Goal: Information Seeking & Learning: Learn about a topic

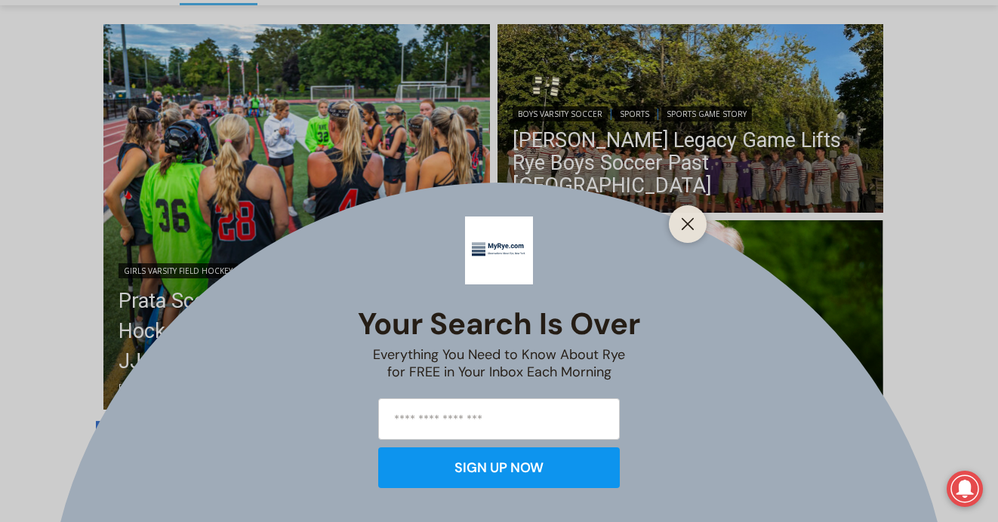
scroll to position [403, 0]
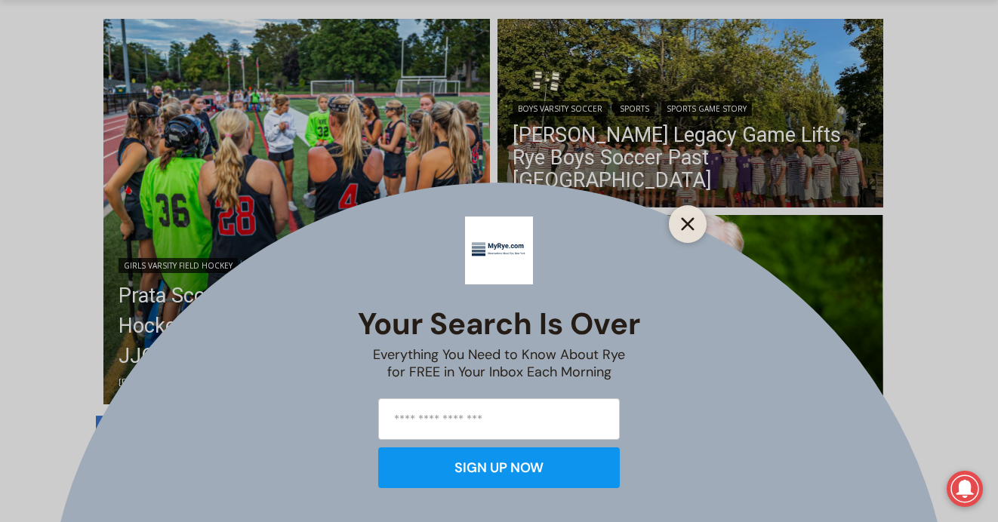
click at [688, 223] on line "Close" at bounding box center [687, 224] width 11 height 11
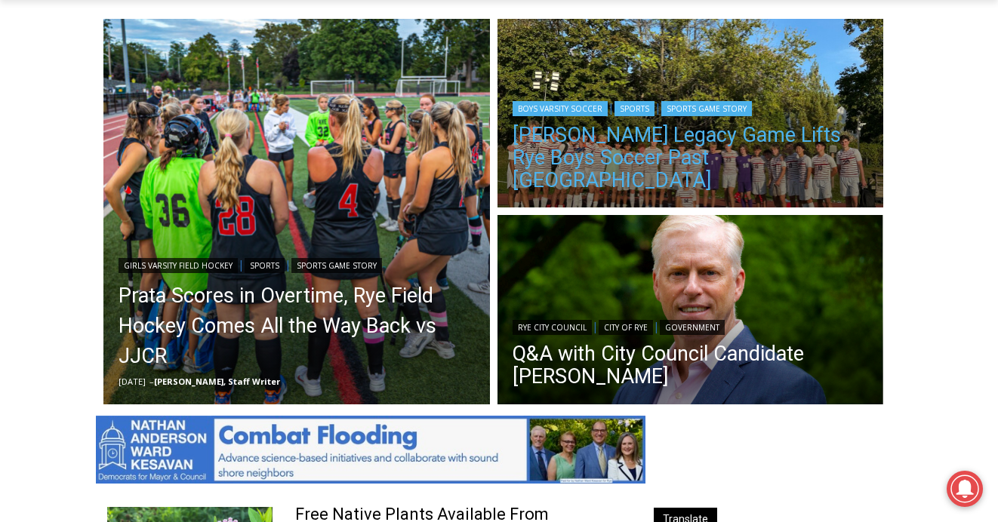
click at [762, 159] on link "[PERSON_NAME] Legacy Game Lifts Rye Boys Soccer Past [GEOGRAPHIC_DATA]" at bounding box center [691, 158] width 356 height 68
